Goal: Task Accomplishment & Management: Use online tool/utility

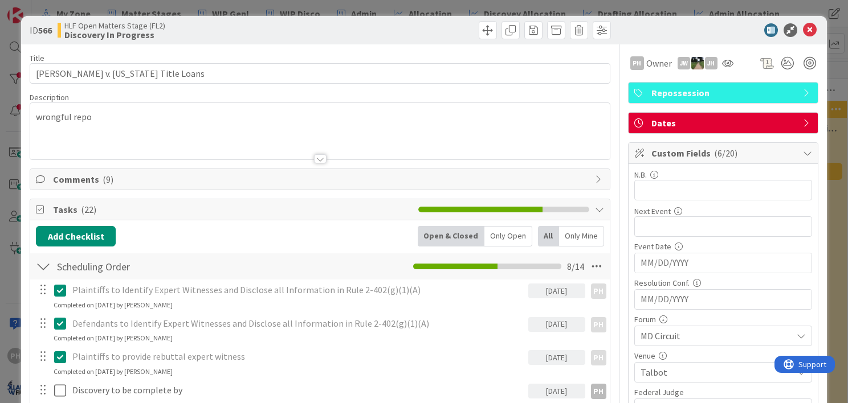
scroll to position [0, 715]
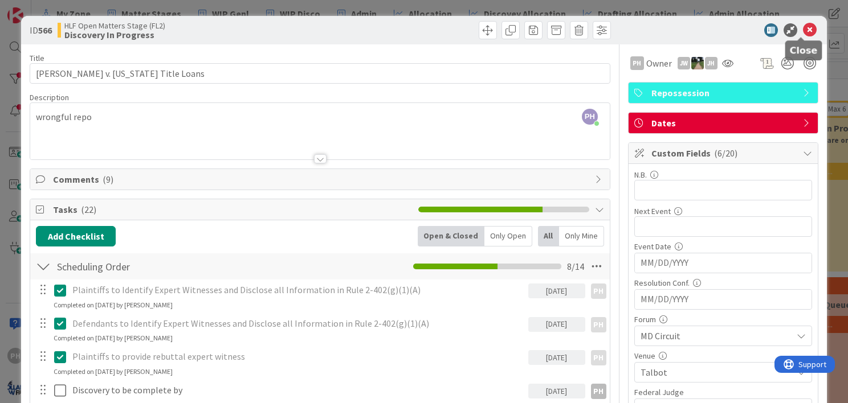
click at [803, 31] on icon at bounding box center [810, 30] width 14 height 14
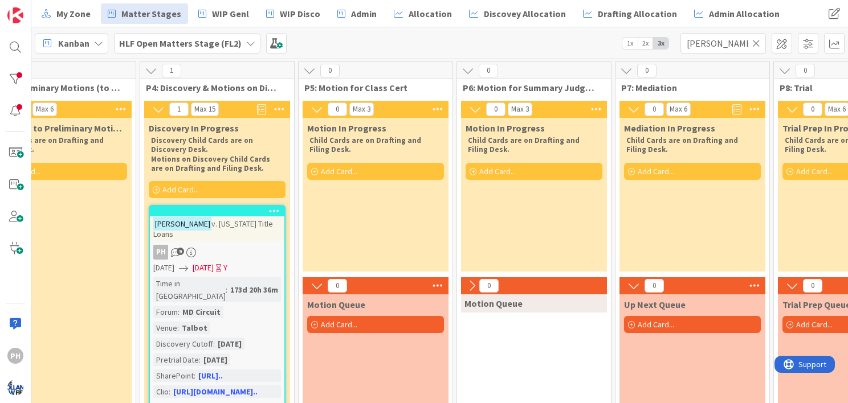
click at [754, 41] on icon at bounding box center [756, 43] width 8 height 10
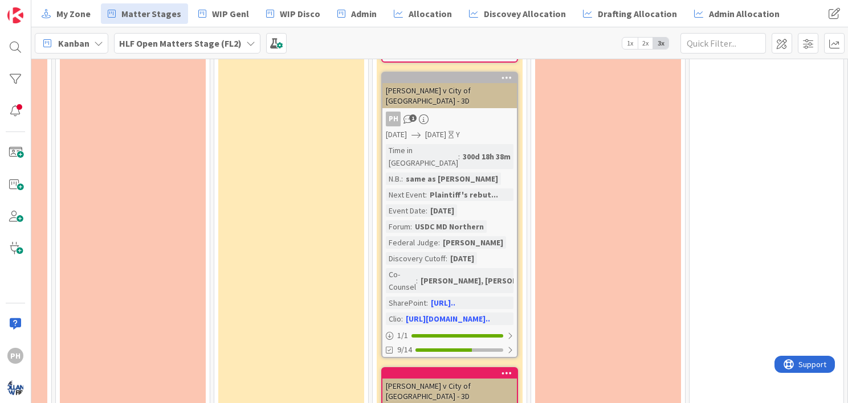
scroll to position [3199, 482]
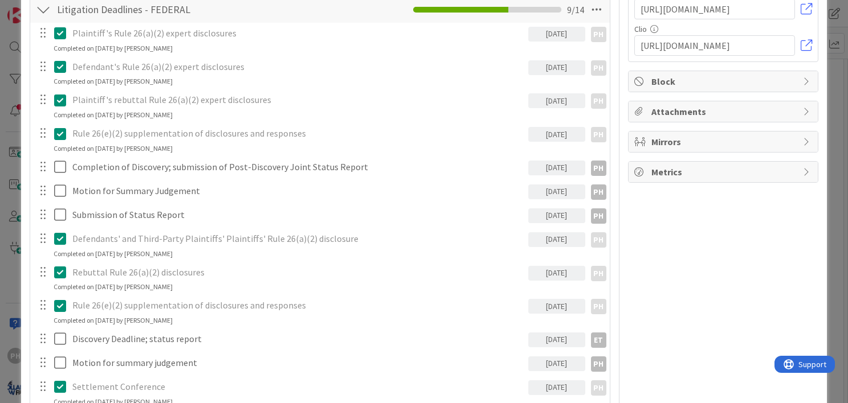
scroll to position [836, 0]
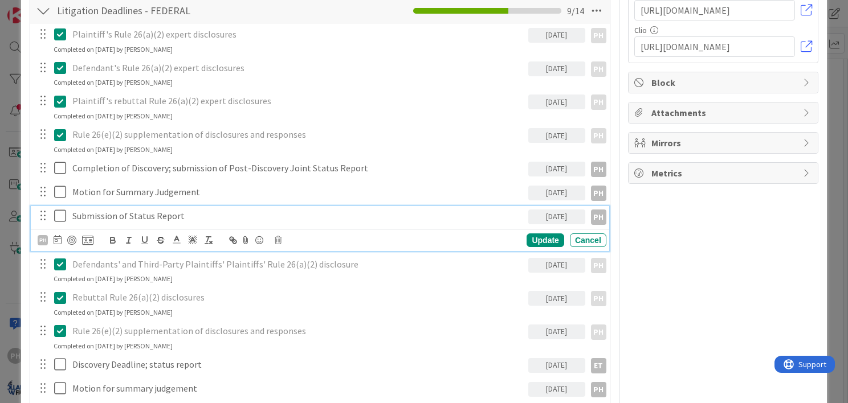
click at [139, 215] on p "Submission of Status Report" at bounding box center [297, 216] width 451 height 13
click at [281, 237] on icon at bounding box center [278, 240] width 7 height 8
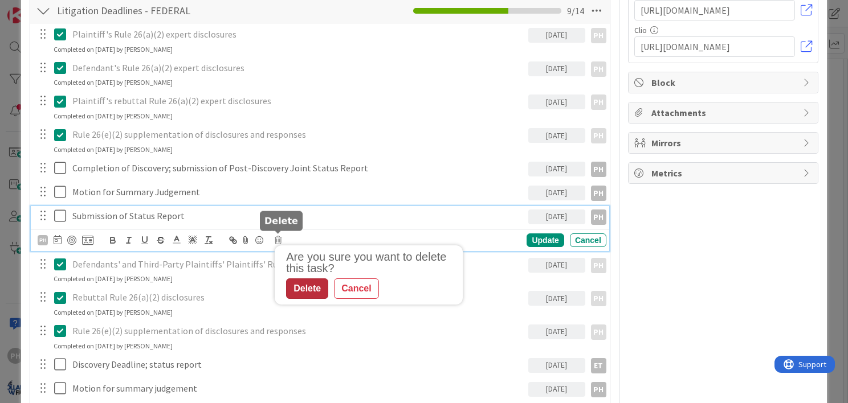
click at [293, 284] on div "Delete" at bounding box center [307, 289] width 42 height 21
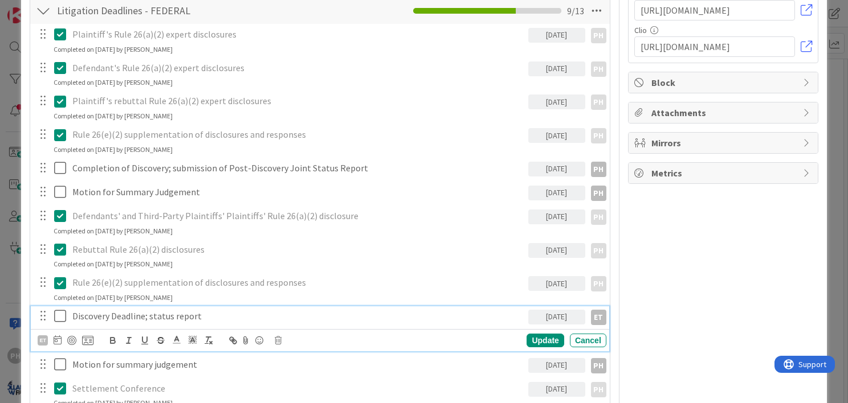
click at [191, 312] on p "Discovery Deadline; status report" at bounding box center [297, 316] width 451 height 13
click at [276, 337] on icon at bounding box center [278, 341] width 7 height 8
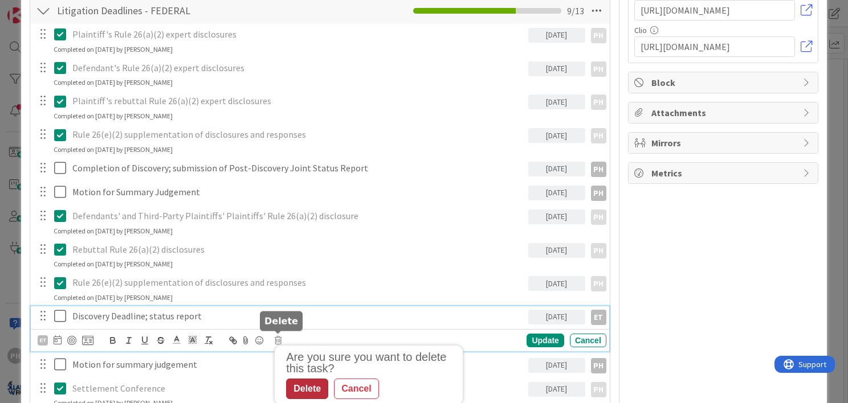
click at [298, 383] on div "Delete" at bounding box center [307, 389] width 42 height 21
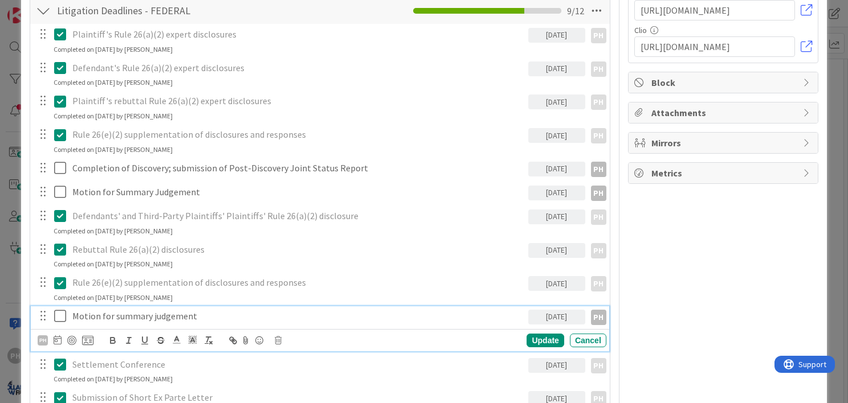
click at [217, 310] on p "Motion for summary judgement" at bounding box center [297, 316] width 451 height 13
click at [279, 337] on icon at bounding box center [278, 341] width 7 height 8
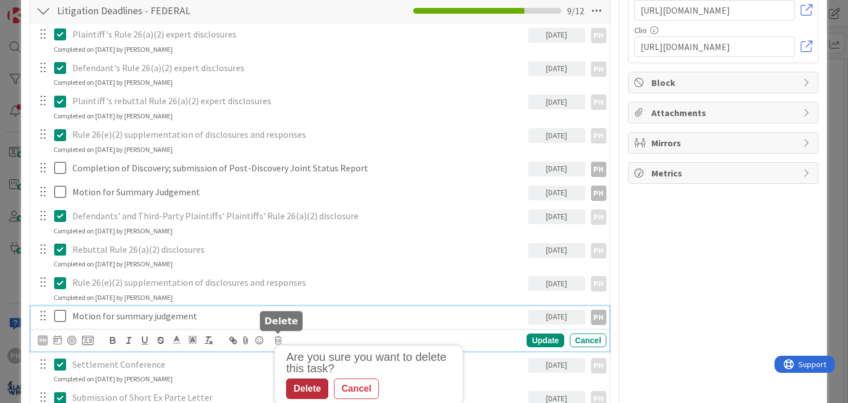
click at [305, 386] on div "Delete" at bounding box center [307, 389] width 42 height 21
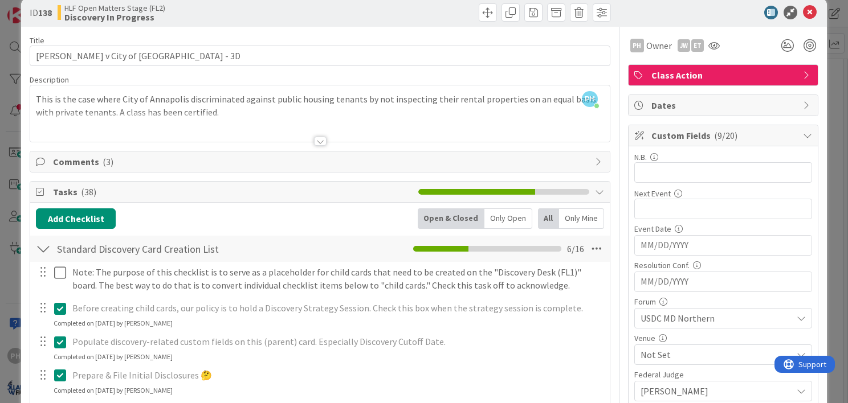
scroll to position [0, 0]
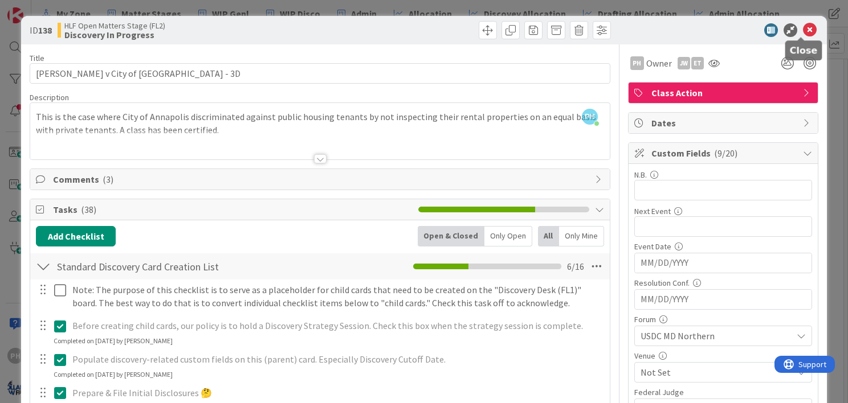
click at [803, 26] on icon at bounding box center [810, 30] width 14 height 14
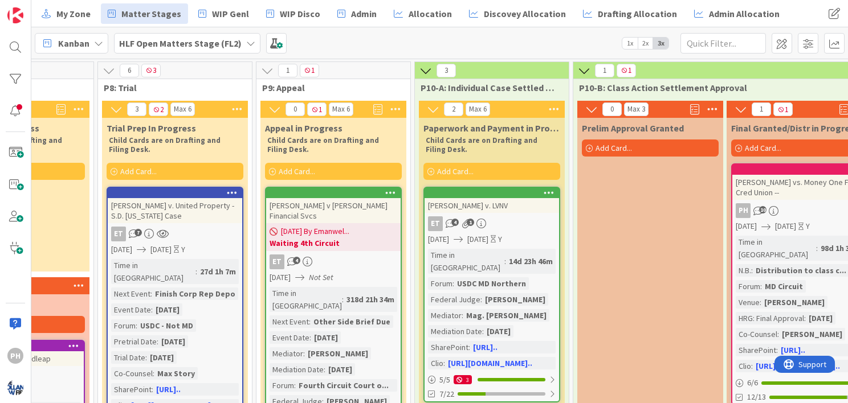
scroll to position [0, 1390]
